Goal: Task Accomplishment & Management: Manage account settings

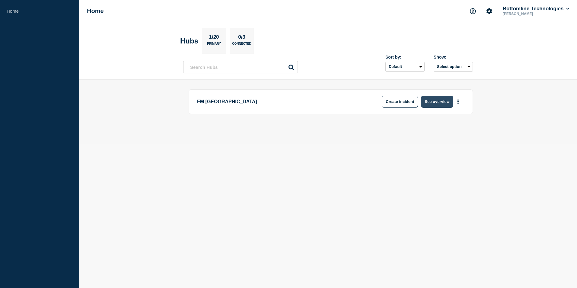
click at [435, 102] on button "See overview" at bounding box center [437, 102] width 32 height 12
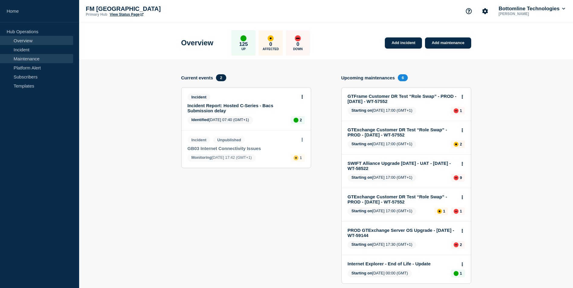
click at [37, 57] on link "Maintenance" at bounding box center [36, 58] width 73 height 9
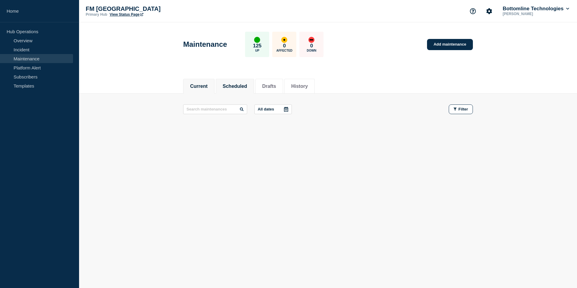
click at [239, 86] on button "Scheduled" at bounding box center [235, 86] width 24 height 5
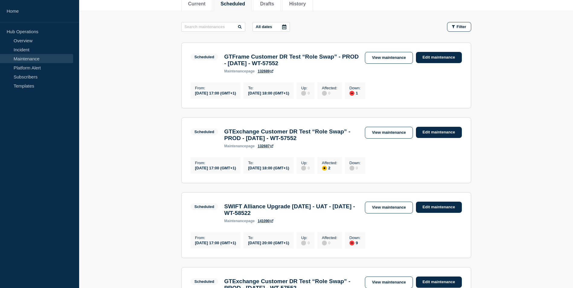
scroll to position [60, 0]
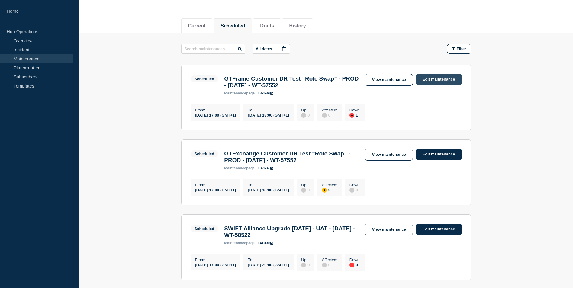
click at [443, 79] on link "Edit maintenance" at bounding box center [439, 79] width 46 height 11
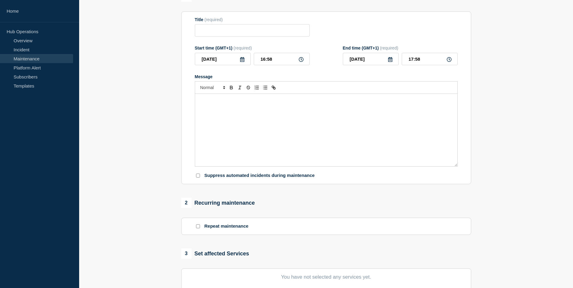
type input "GTFrame Customer DR Test “Role Swap” - PROD - [DATE] - WT-57552"
type input "17:00"
type input "18:00"
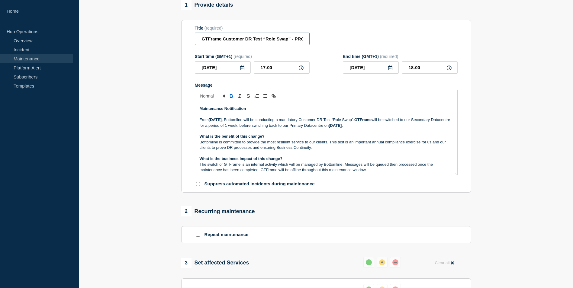
click at [200, 40] on input "GTFrame Customer DR Test “Role Swap” - PROD - [DATE] - WT-57552" at bounding box center [252, 39] width 115 height 12
type input "[STARTED] GTFrame Customer DR Test “Role Swap” - PROD - [DATE] - WT-57552"
drag, startPoint x: 219, startPoint y: 50, endPoint x: 174, endPoint y: 47, distance: 45.0
click at [175, 47] on section "1 Provide details Title (required) [STARTED] GTFrame Customer DR Test “Role Swa…" at bounding box center [326, 225] width 494 height 451
click at [516, 157] on section "1 Provide details Title (required) [STARTED] GTFrame Customer DR Test “Role Swa…" at bounding box center [326, 225] width 494 height 451
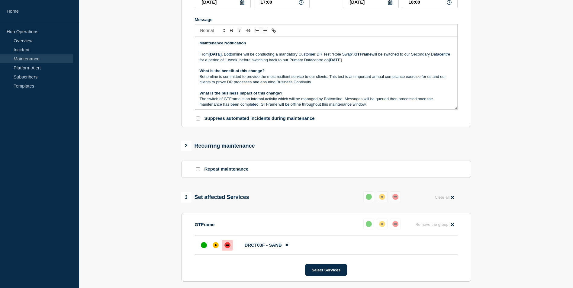
scroll to position [260, 0]
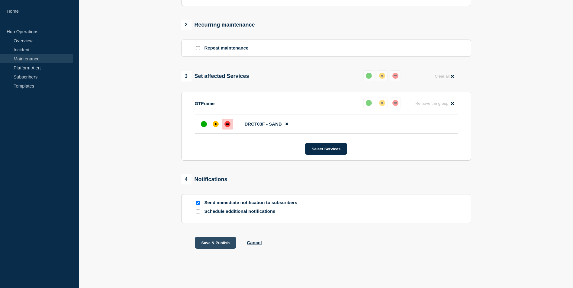
click at [222, 240] on button "Save & Publish" at bounding box center [216, 243] width 42 height 12
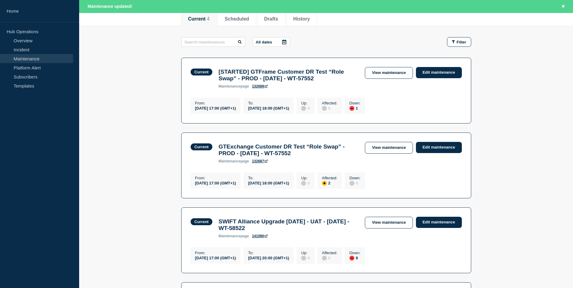
scroll to position [91, 0]
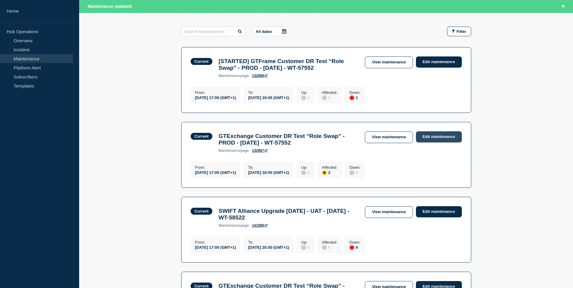
click at [445, 143] on link "Edit maintenance" at bounding box center [439, 136] width 46 height 11
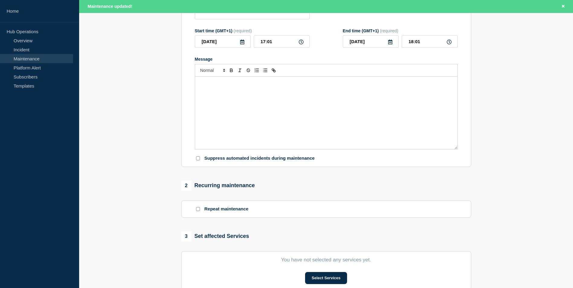
type input "GTExchange Customer DR Test “Role Swap” - PROD - [DATE] - WT-57552"
type input "17:00"
type input "18:00"
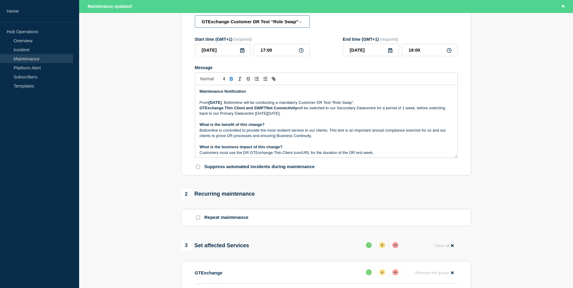
click at [199, 28] on input "GTExchange Customer DR Test “Role Swap” - PROD - [DATE] - WT-57552" at bounding box center [252, 21] width 115 height 12
paste input "[STARTED]"
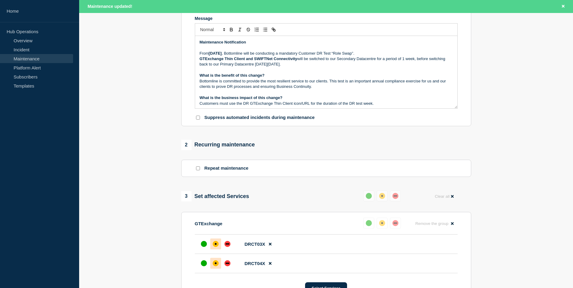
scroll to position [292, 0]
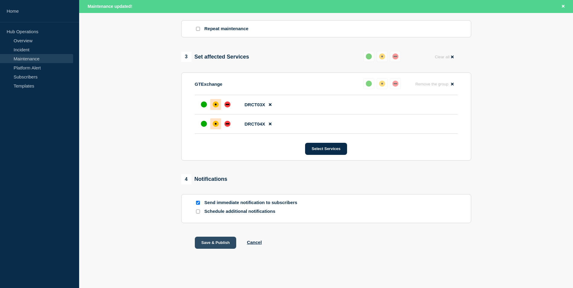
type input "[STARTED] GTExchange Customer DR Test “Role Swap” - PROD - [DATE] - WT-57552"
click at [217, 242] on button "Save & Publish" at bounding box center [216, 243] width 42 height 12
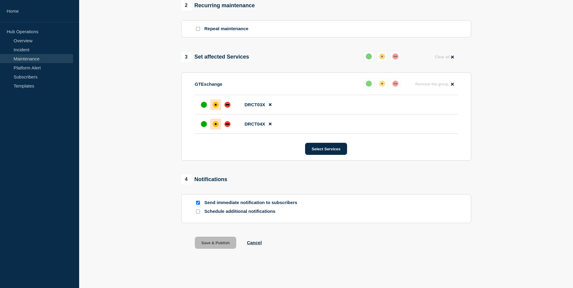
scroll to position [279, 0]
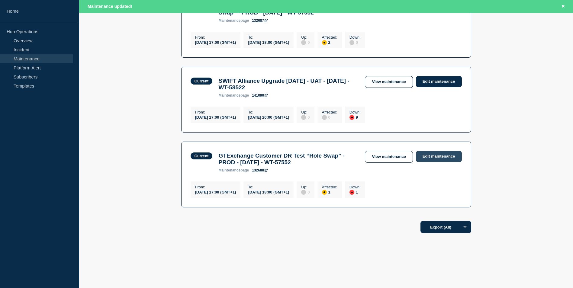
click at [432, 154] on link "Edit maintenance" at bounding box center [439, 156] width 46 height 11
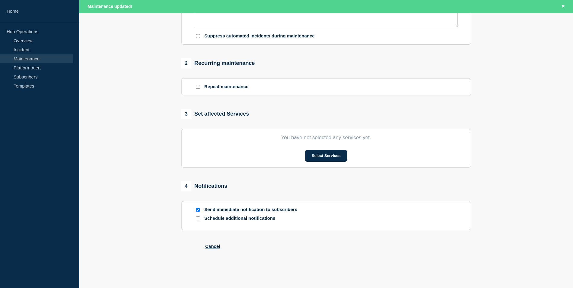
type input "GTExchange Customer DR Test “Role Swap” - PROD - [DATE] - WT-57552"
type input "17:00"
type input "18:00"
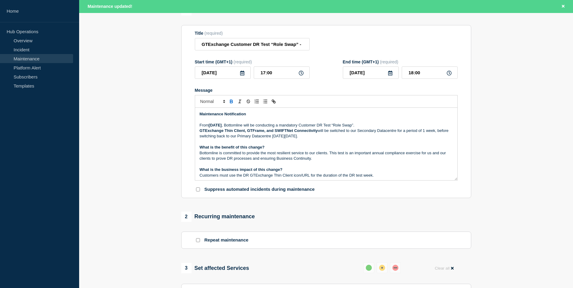
scroll to position [60, 0]
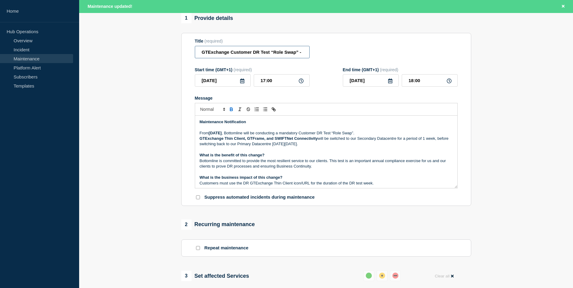
click at [200, 58] on input "GTExchange Customer DR Test “Role Swap” - PROD - [DATE] - WT-57552" at bounding box center [252, 52] width 115 height 12
paste input "[STARTED]"
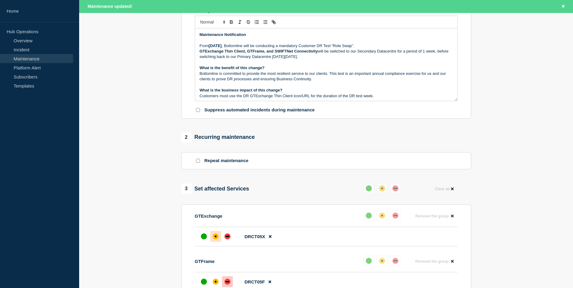
scroll to position [302, 0]
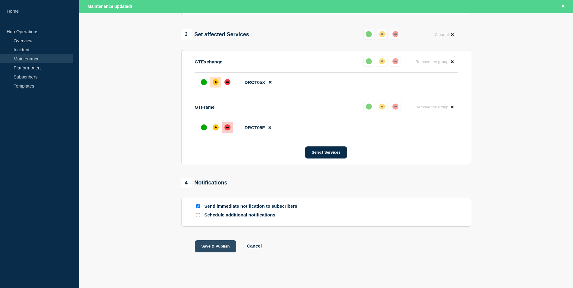
type input "[STARTED] GTExchange Customer DR Test “Role Swap” - PROD - [DATE] - WT-57552"
click at [221, 252] on button "Save & Publish" at bounding box center [216, 246] width 42 height 12
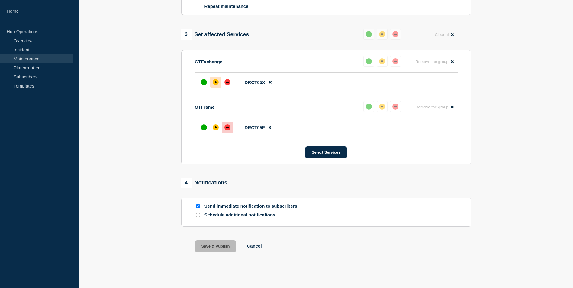
scroll to position [289, 0]
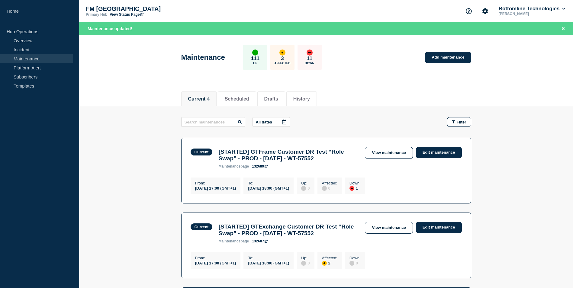
click at [516, 145] on main "All dates Filter Current 1 Down [STARTED] GTFrame Customer DR Test “Role Swap” …" at bounding box center [326, 271] width 494 height 331
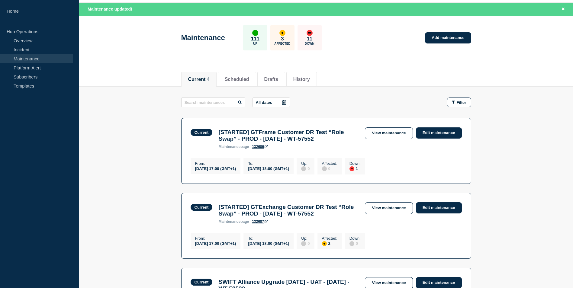
scroll to position [30, 0]
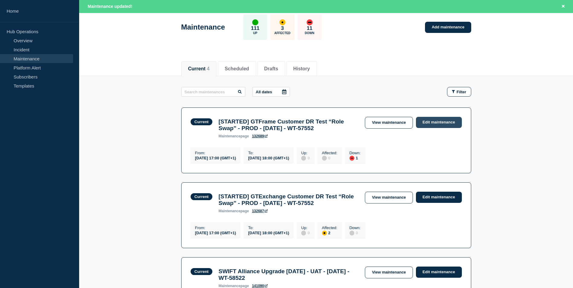
click at [430, 121] on link "Edit maintenance" at bounding box center [439, 122] width 46 height 11
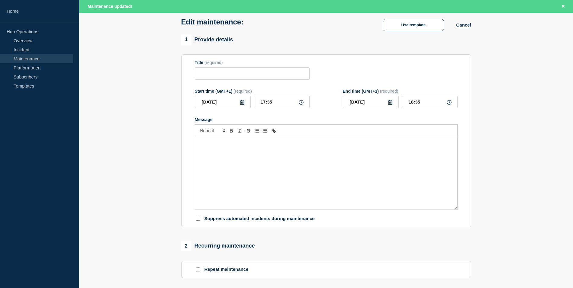
type input "[STARTED] GTFrame Customer DR Test “Role Swap” - PROD - [DATE] - WT-57552"
type input "17:00"
type input "18:00"
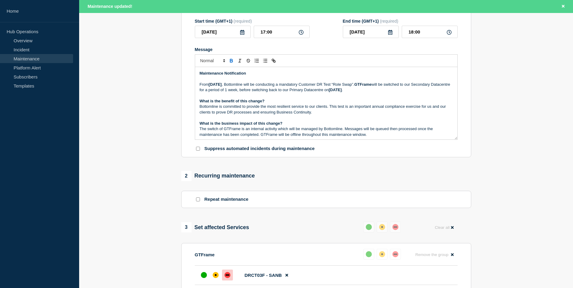
scroll to position [30, 0]
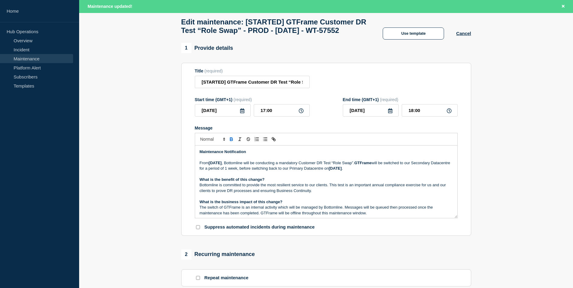
click at [471, 43] on div "Edit maintenance: [STARTED] GTFrame Customer DR Test “Role Swap” - PROD - [DATE…" at bounding box center [325, 24] width 303 height 38
click at [465, 36] on button "Cancel" at bounding box center [463, 33] width 15 height 5
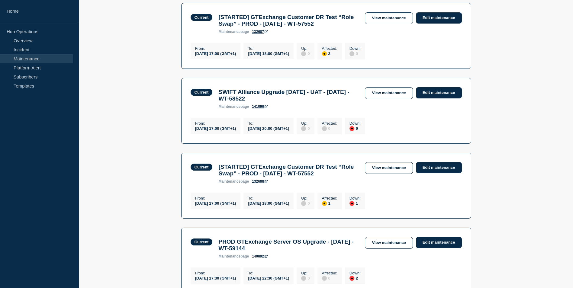
scroll to position [91, 0]
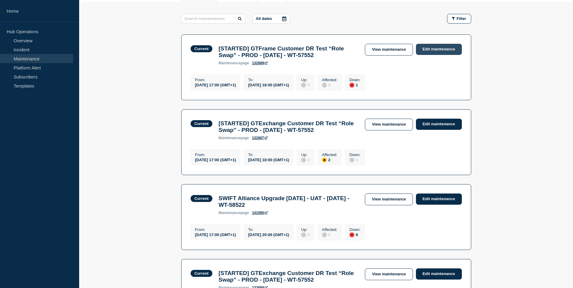
click at [445, 49] on link "Edit maintenance" at bounding box center [439, 49] width 46 height 11
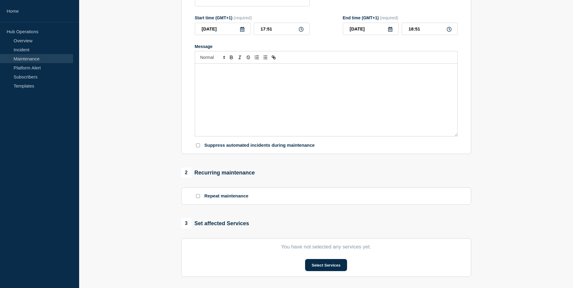
type input "[STARTED] GTFrame Customer DR Test “Role Swap” - PROD - [DATE] - WT-57552"
type input "17:00"
type input "18:00"
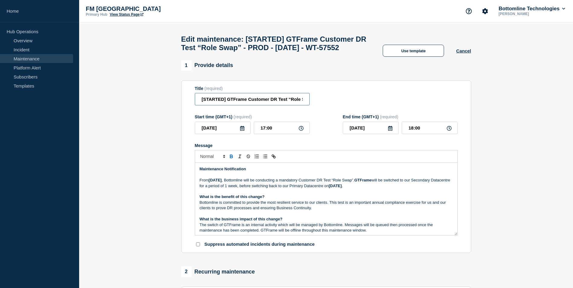
click at [209, 105] on input "[STARTED] GTFrame Customer DR Test “Role Swap” - PROD - [DATE] - WT-57552" at bounding box center [252, 99] width 115 height 12
type input "[COMPLETED] GTFrame Customer DR Test “Role Swap” - PROD - [DATE] - WT-57552"
click at [518, 126] on section "1 Provide details Title (required) [COMPLETED] GTFrame Customer DR Test “Role S…" at bounding box center [326, 285] width 494 height 451
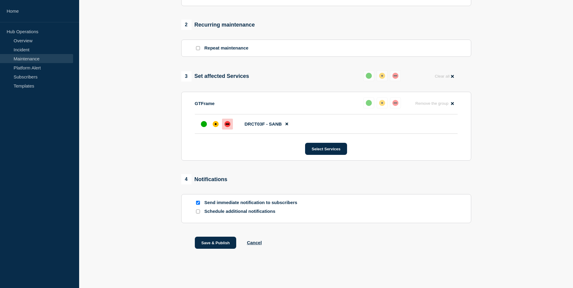
scroll to position [260, 0]
click at [224, 245] on button "Save & Publish" at bounding box center [216, 243] width 42 height 12
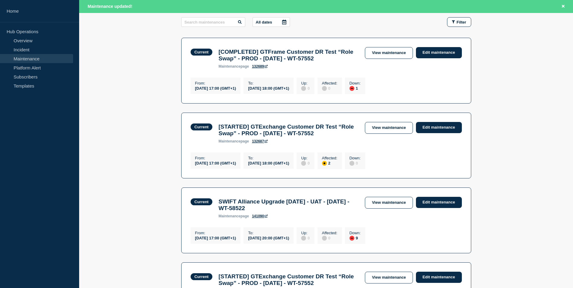
scroll to position [121, 0]
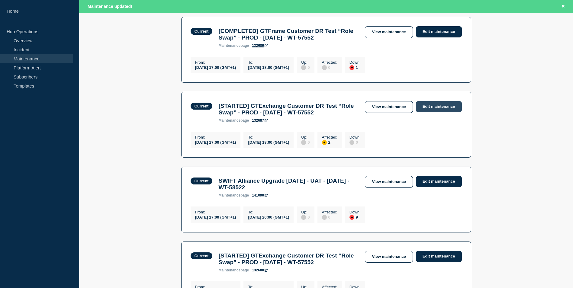
click at [439, 112] on link "Edit maintenance" at bounding box center [439, 106] width 46 height 11
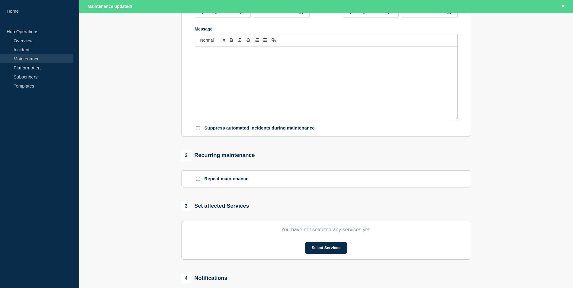
type input "[STARTED] GTExchange Customer DR Test “Role Swap” - PROD - [DATE] - WT-57552"
type input "17:00"
type input "18:00"
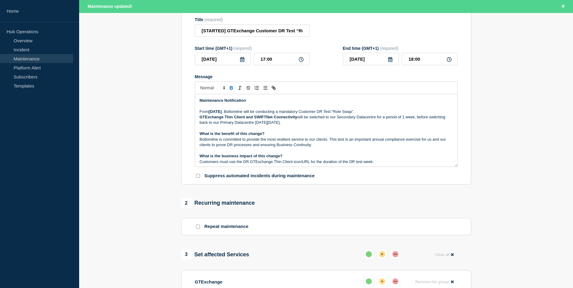
scroll to position [81, 0]
click at [214, 37] on input "[STARTED] GTExchange Customer DR Test “Role Swap” - PROD - [DATE] - WT-57552" at bounding box center [252, 31] width 115 height 12
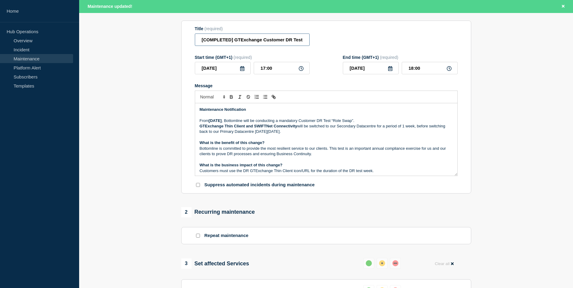
scroll to position [292, 0]
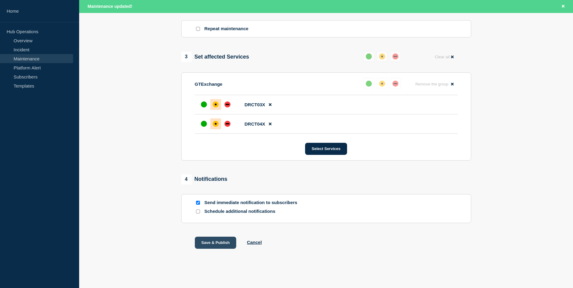
type input "[COMPLETED] GTExchange Customer DR Test “Role Swap” - PROD - [DATE] - WT-57552"
click at [219, 243] on button "Save & Publish" at bounding box center [216, 243] width 42 height 12
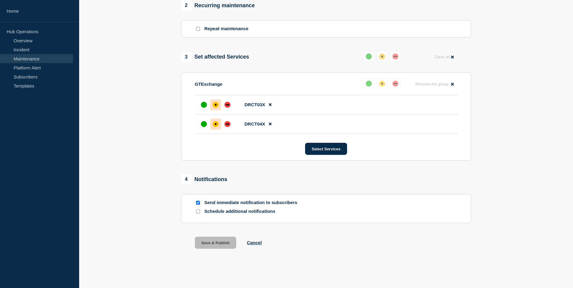
scroll to position [279, 0]
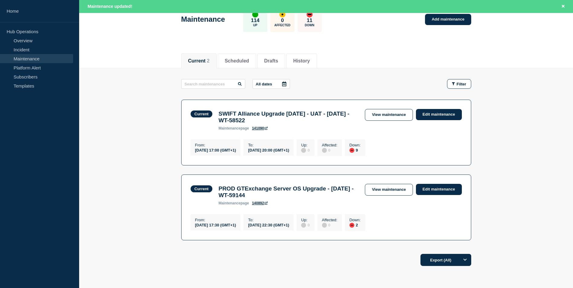
scroll to position [78, 0]
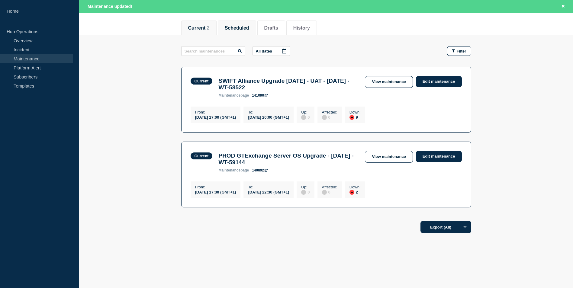
click at [239, 25] on button "Scheduled" at bounding box center [237, 27] width 24 height 5
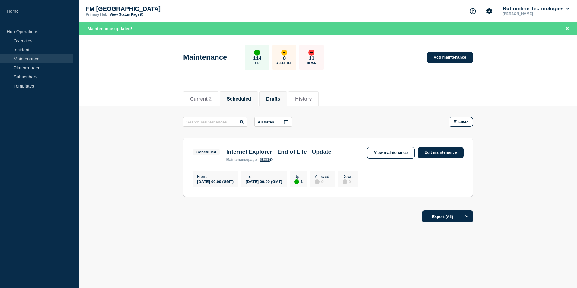
click at [280, 98] on button "Drafts" at bounding box center [273, 98] width 14 height 5
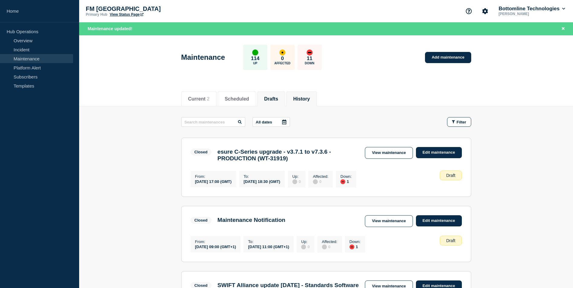
click at [310, 99] on button "History" at bounding box center [301, 98] width 17 height 5
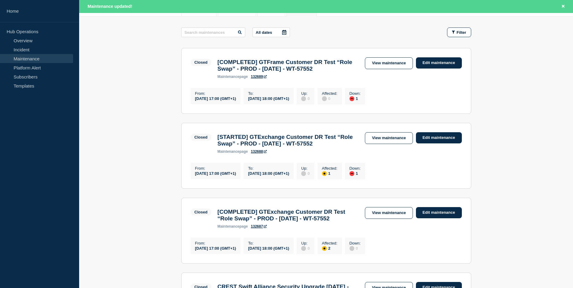
scroll to position [121, 0]
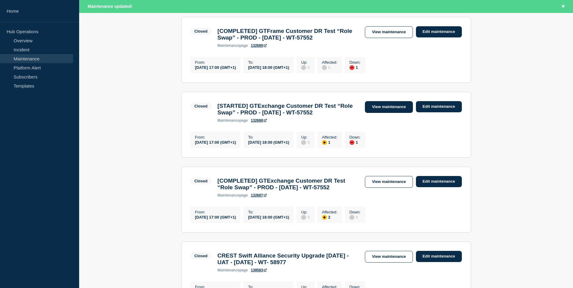
click at [389, 113] on link "View maintenance" at bounding box center [389, 107] width 48 height 12
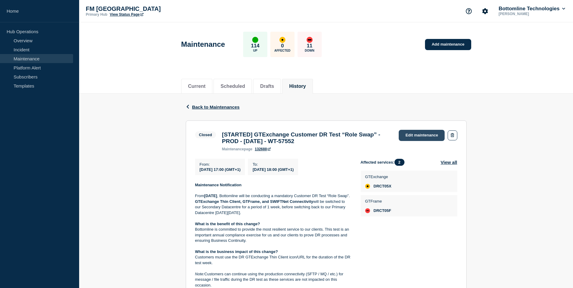
click at [421, 133] on link "Edit maintenance" at bounding box center [422, 135] width 46 height 11
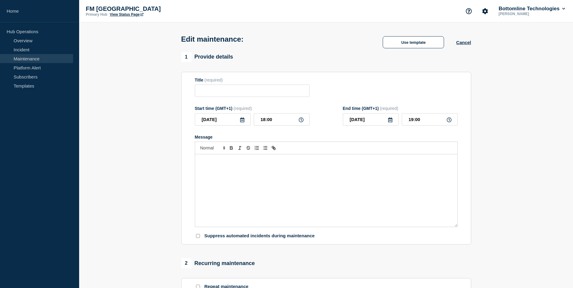
type input "[STARTED] GTExchange Customer DR Test “Role Swap” - PROD - [DATE] - WT-57552"
type input "17:00"
type input "18:00"
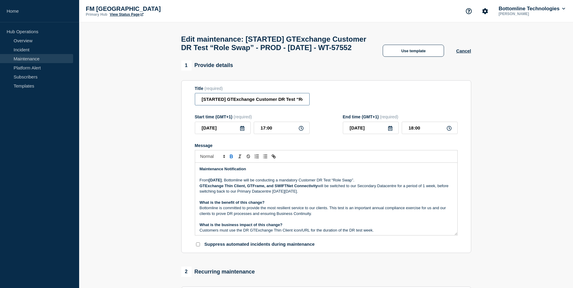
click at [211, 105] on input "[STARTED] GTExchange Customer DR Test “Role Swap” - PROD - [DATE] - WT-57552" at bounding box center [252, 99] width 115 height 12
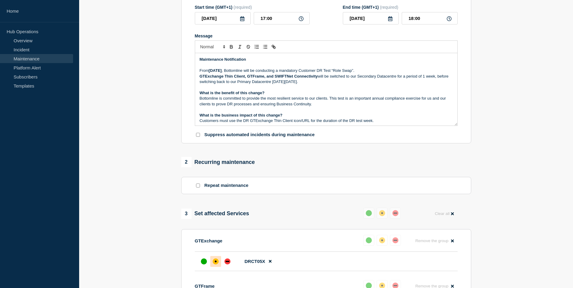
scroll to position [242, 0]
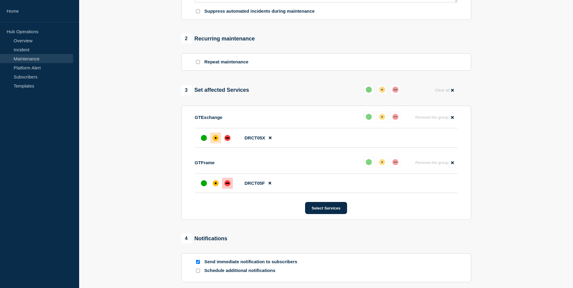
type input "[COMPLETED] GTExchange Customer DR Test “Role Swap” - PROD - [DATE] - WT-57552"
click at [123, 157] on section "1 Provide details Title (required) [COMPLETED] GTExchange Customer DR Test “Rol…" at bounding box center [326, 75] width 494 height 496
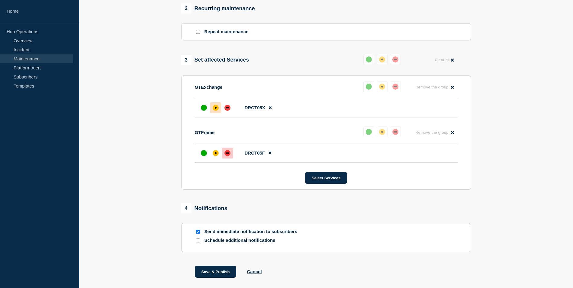
scroll to position [305, 0]
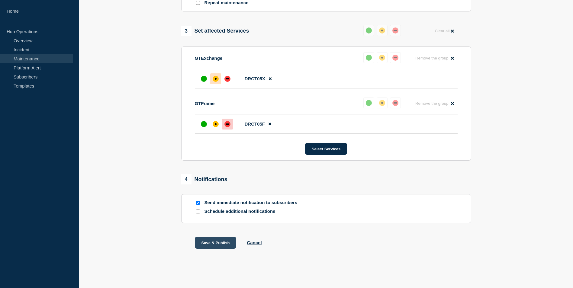
click at [213, 243] on button "Save & Publish" at bounding box center [216, 243] width 42 height 12
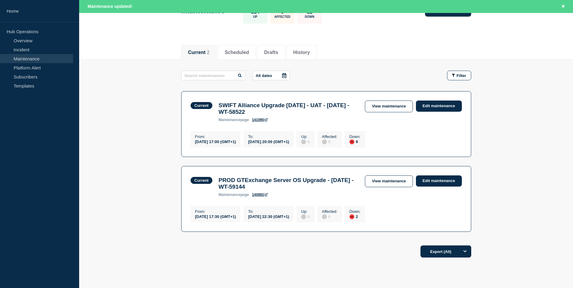
scroll to position [78, 0]
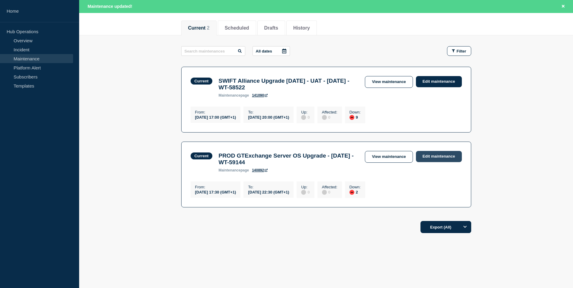
click at [445, 157] on link "Edit maintenance" at bounding box center [439, 156] width 46 height 11
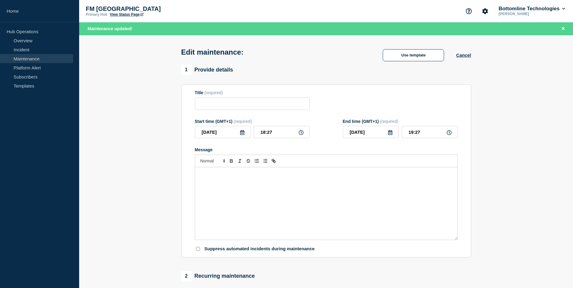
type input "PROD GTExchange Server OS Upgrade - [DATE] - WT-59144"
type input "17:30"
type input "22:30"
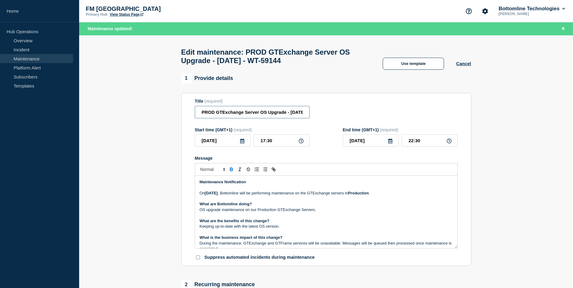
click at [198, 114] on input "PROD GTExchange Server OS Upgrade - [DATE] - WT-59144" at bounding box center [252, 112] width 115 height 12
type input "[STARTED] PROD GTExchange Server OS Upgrade - [DATE] - WT-59144"
click at [469, 123] on section "Title (required) [STARTED] PROD GTExchange Server OS Upgrade - [DATE] - WT-5914…" at bounding box center [326, 179] width 290 height 173
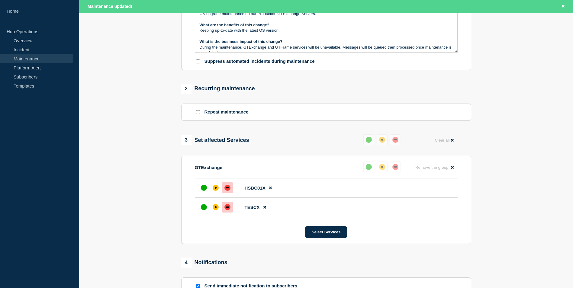
scroll to position [292, 0]
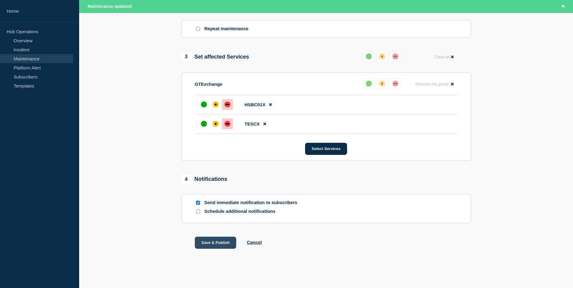
click at [220, 243] on button "Save & Publish" at bounding box center [216, 243] width 42 height 12
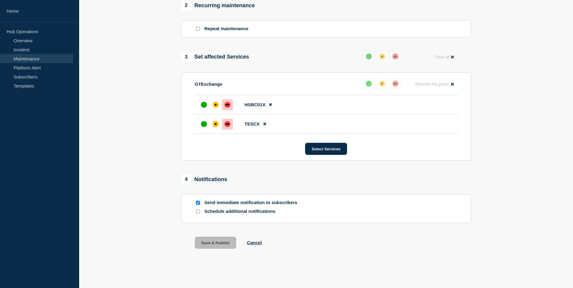
scroll to position [279, 0]
